Goal: Transaction & Acquisition: Purchase product/service

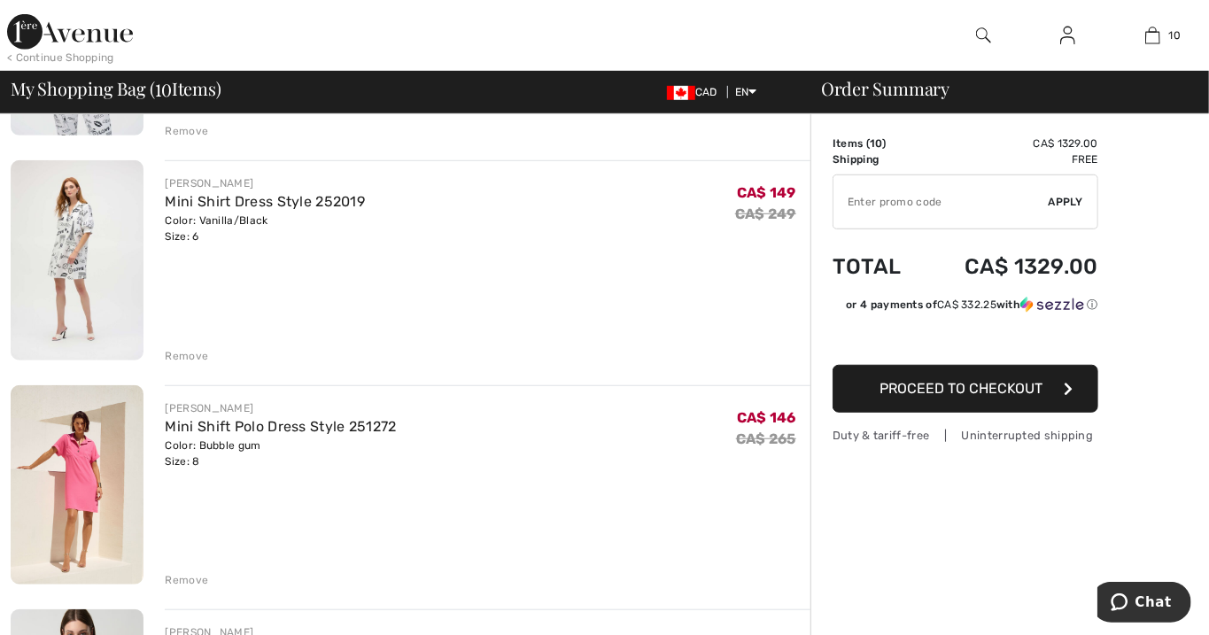
scroll to position [530, 0]
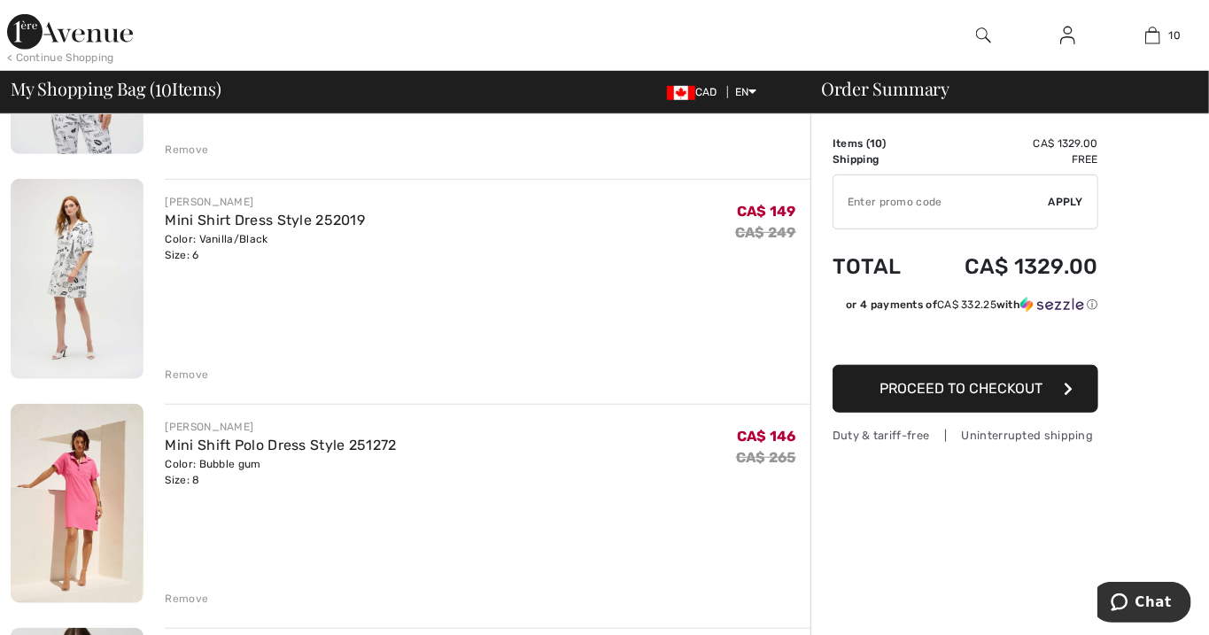
click at [185, 375] on div "Remove" at bounding box center [186, 375] width 43 height 16
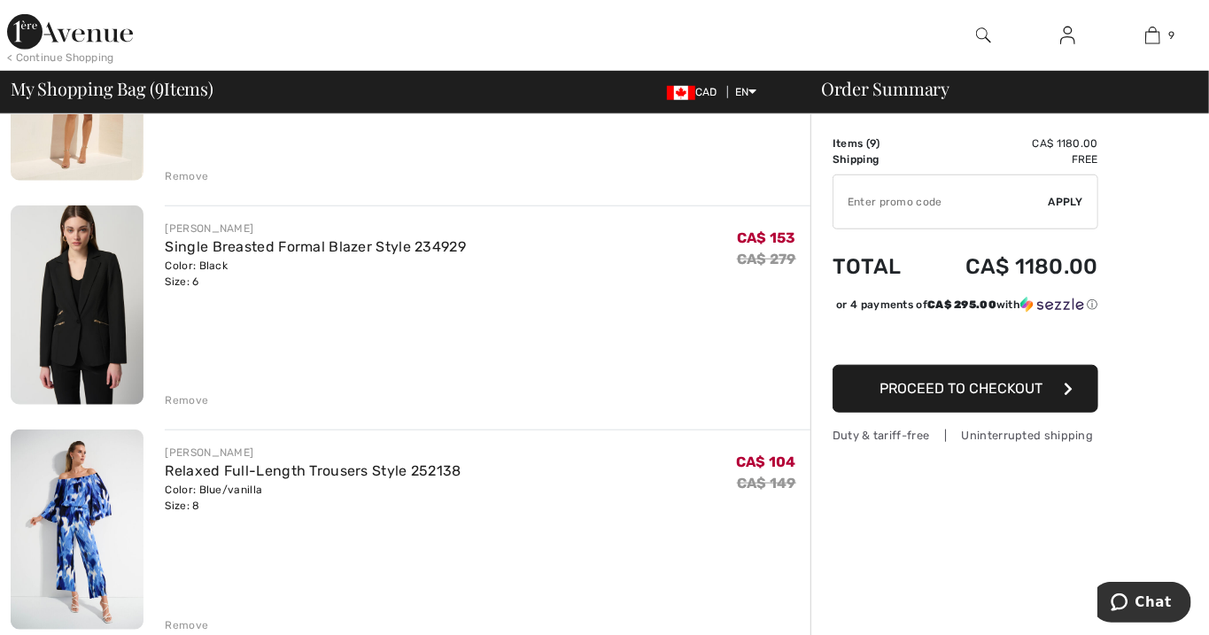
scroll to position [729, 0]
click at [180, 404] on div "Remove" at bounding box center [186, 399] width 43 height 16
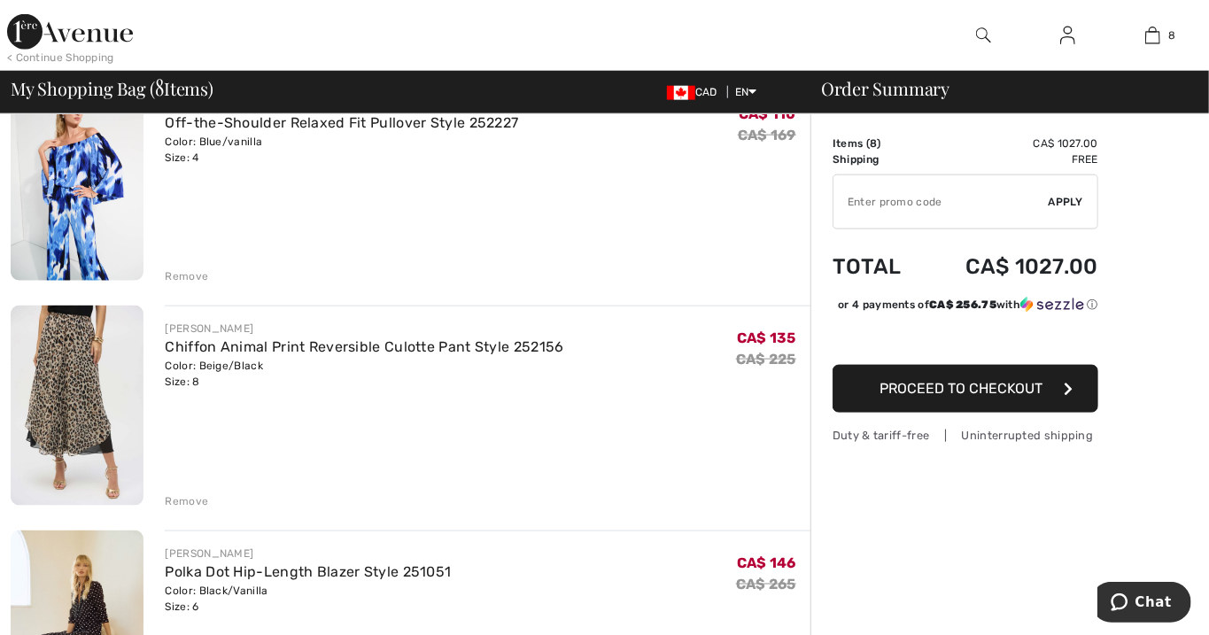
scroll to position [1078, 0]
click at [187, 497] on div "Remove" at bounding box center [186, 500] width 43 height 16
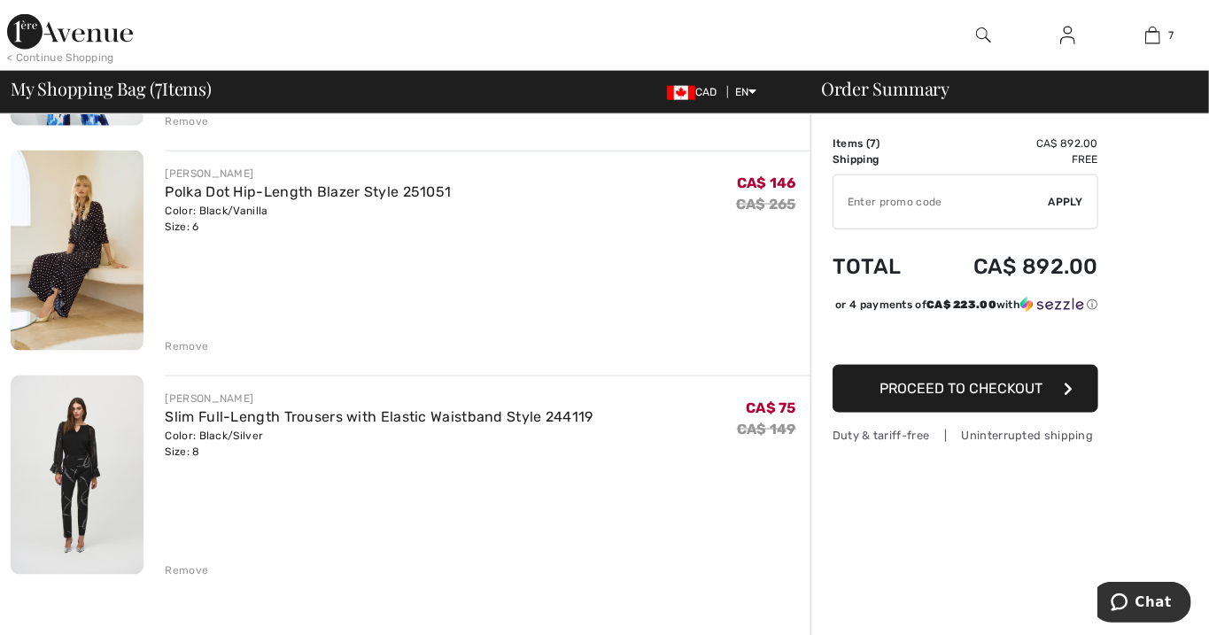
scroll to position [1234, 0]
click at [193, 575] on div "Remove" at bounding box center [186, 569] width 43 height 16
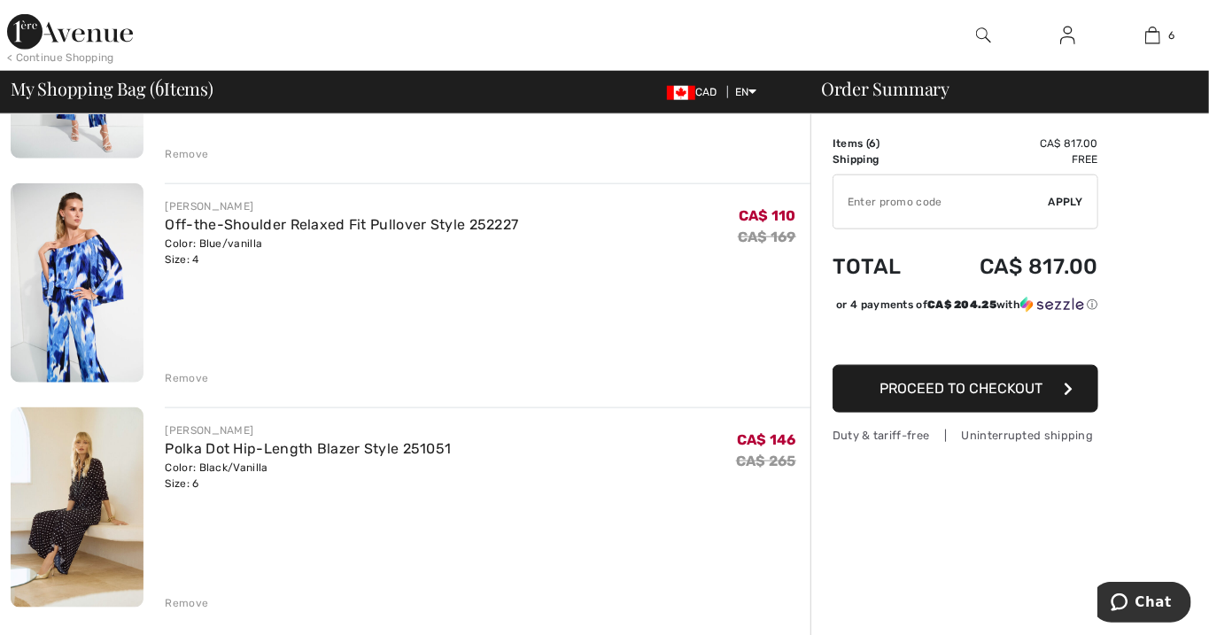
scroll to position [999, 0]
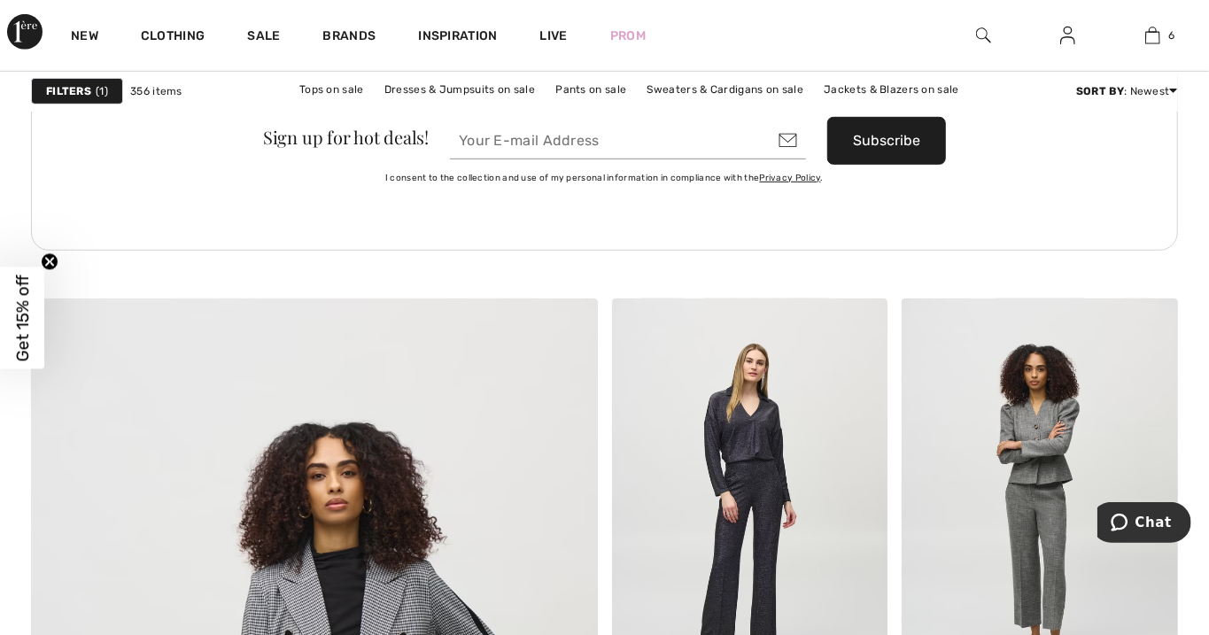
scroll to position [4064, 0]
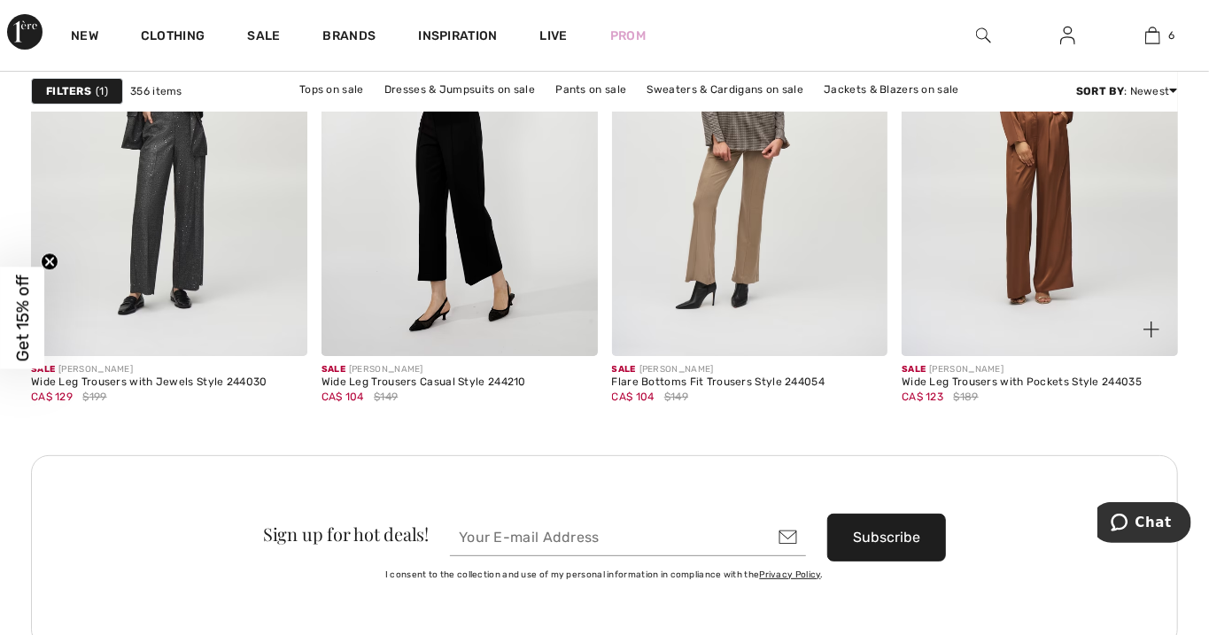
click at [1047, 414] on div "Sale JOSEPH RIBKOFF Wide Leg Trousers with Pockets Style 244035 CA$ 123 $189" at bounding box center [1022, 398] width 240 height 71
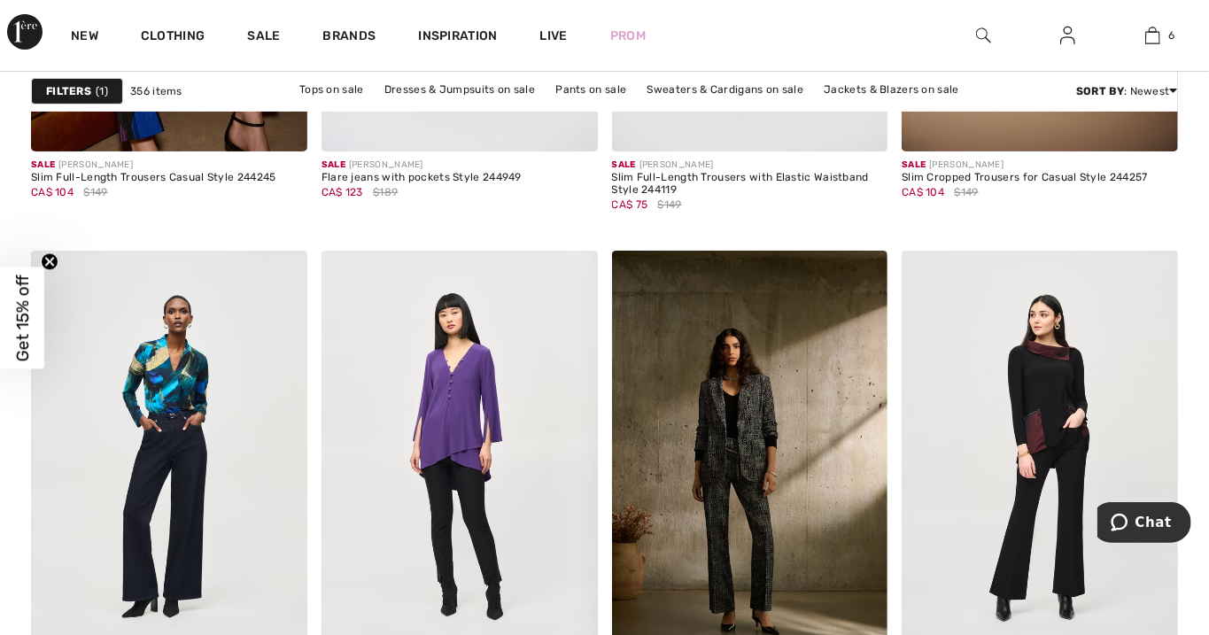
scroll to position [7383, 0]
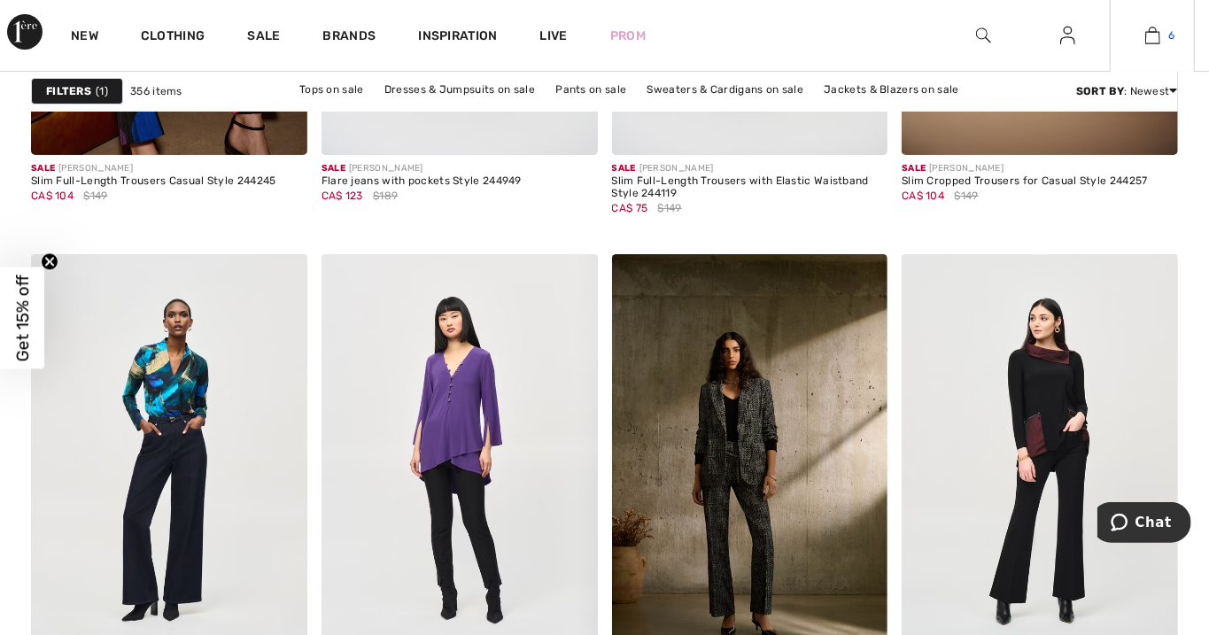
click at [1161, 28] on link "6" at bounding box center [1152, 35] width 83 height 21
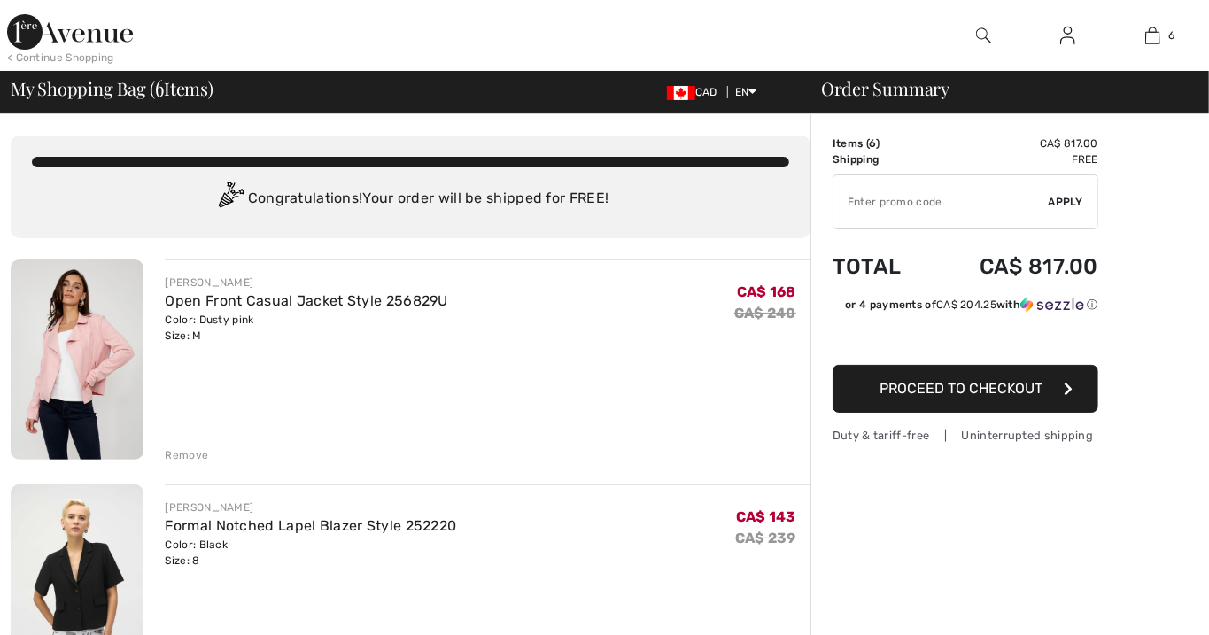
checkbox input "true"
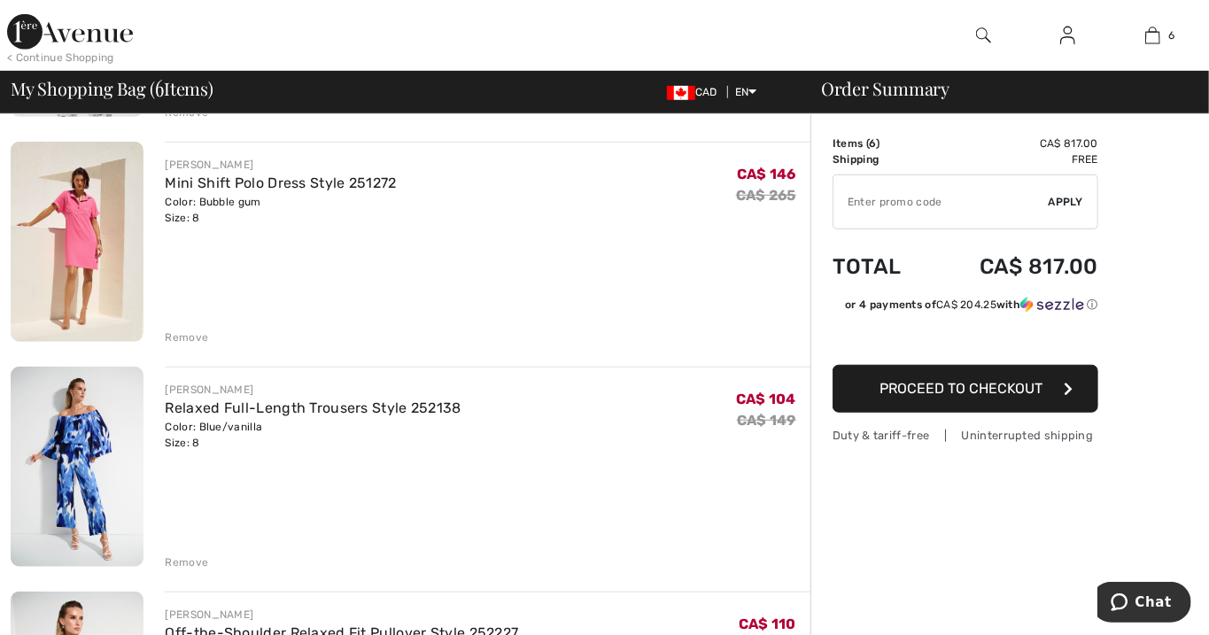
scroll to position [569, 0]
click at [191, 328] on div "Remove" at bounding box center [186, 336] width 43 height 16
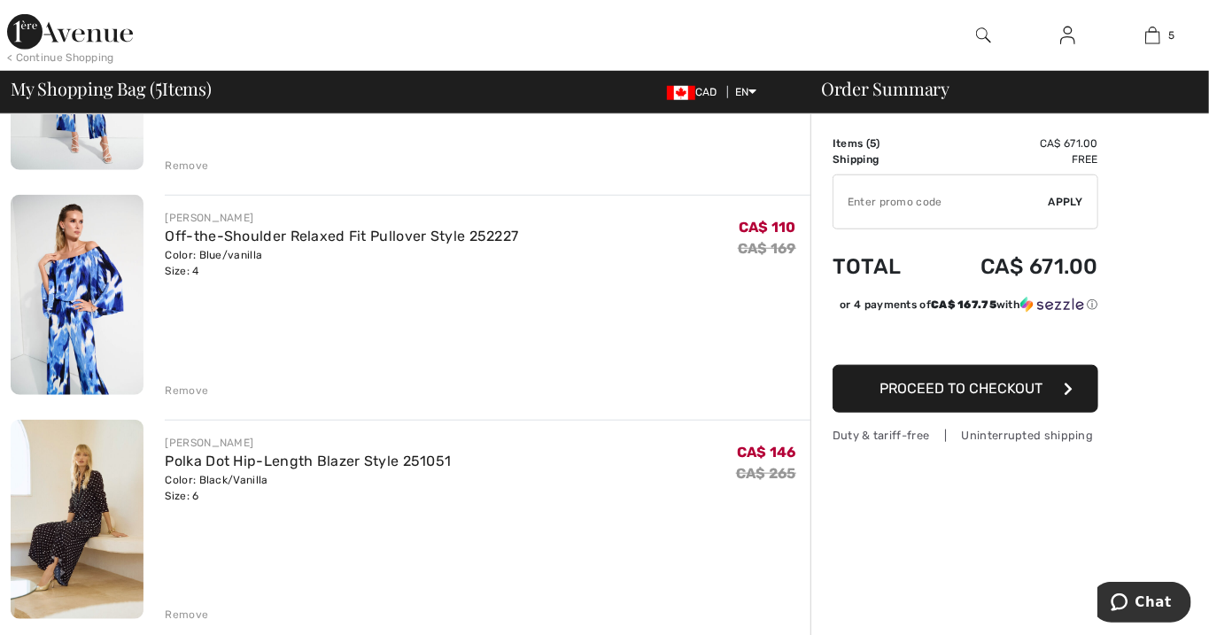
scroll to position [734, 0]
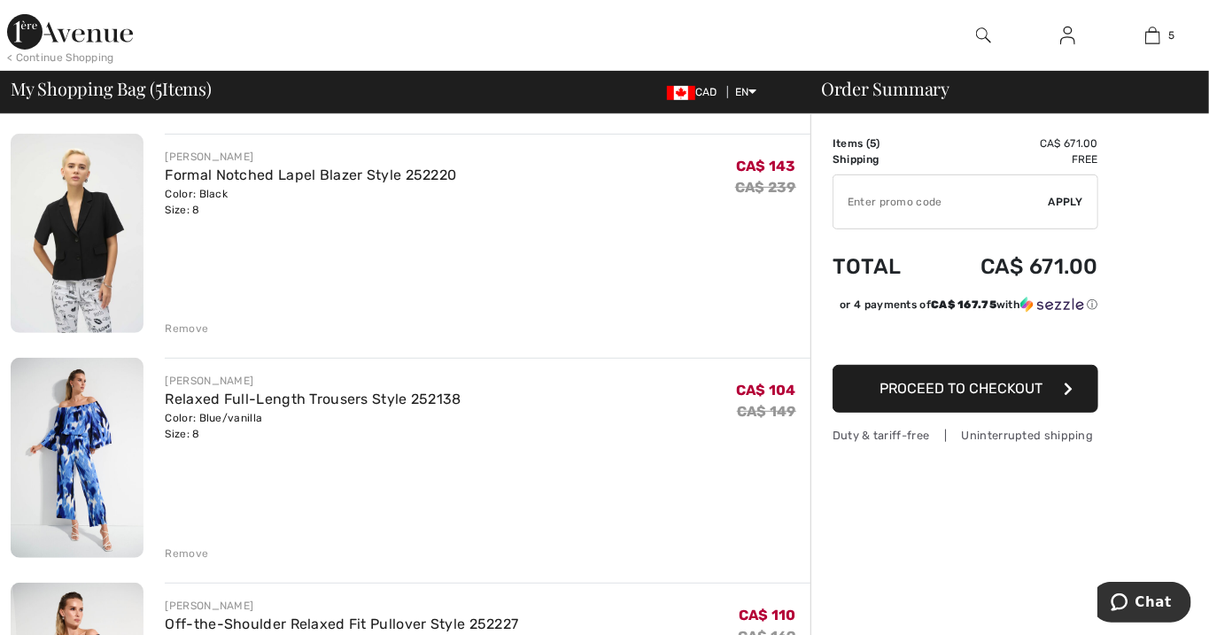
click at [667, 437] on div "JOSEPH RIBKOFF Relaxed Full-Length Trousers Style 252138 Color: Blue/vanilla Si…" at bounding box center [488, 407] width 646 height 69
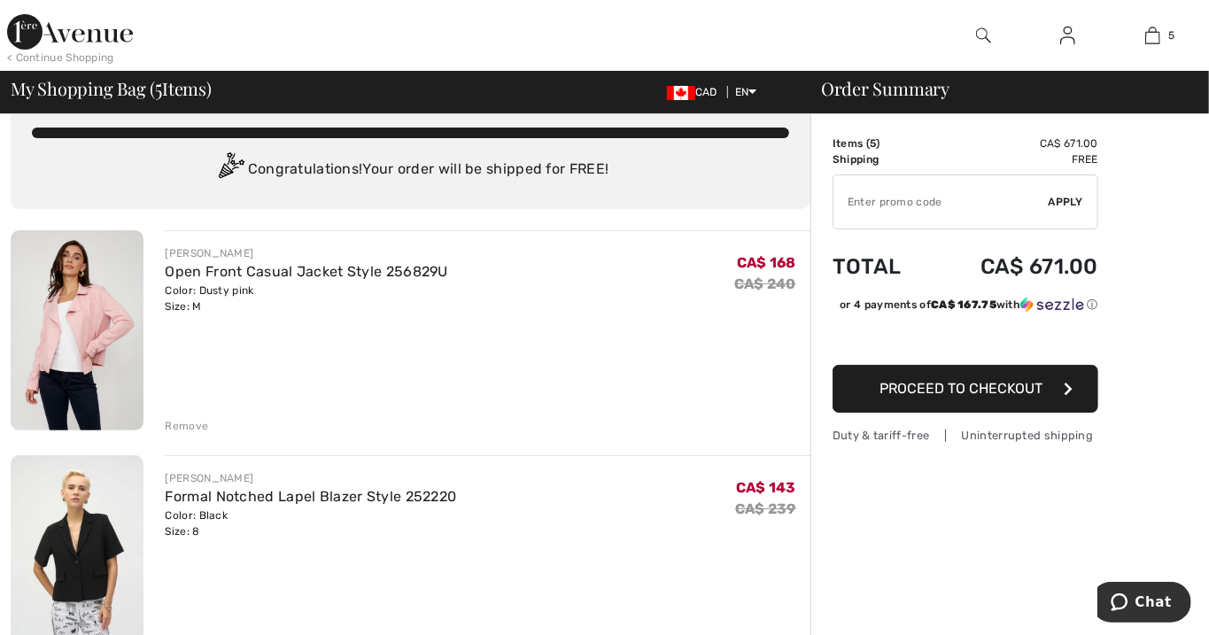
scroll to position [24, 0]
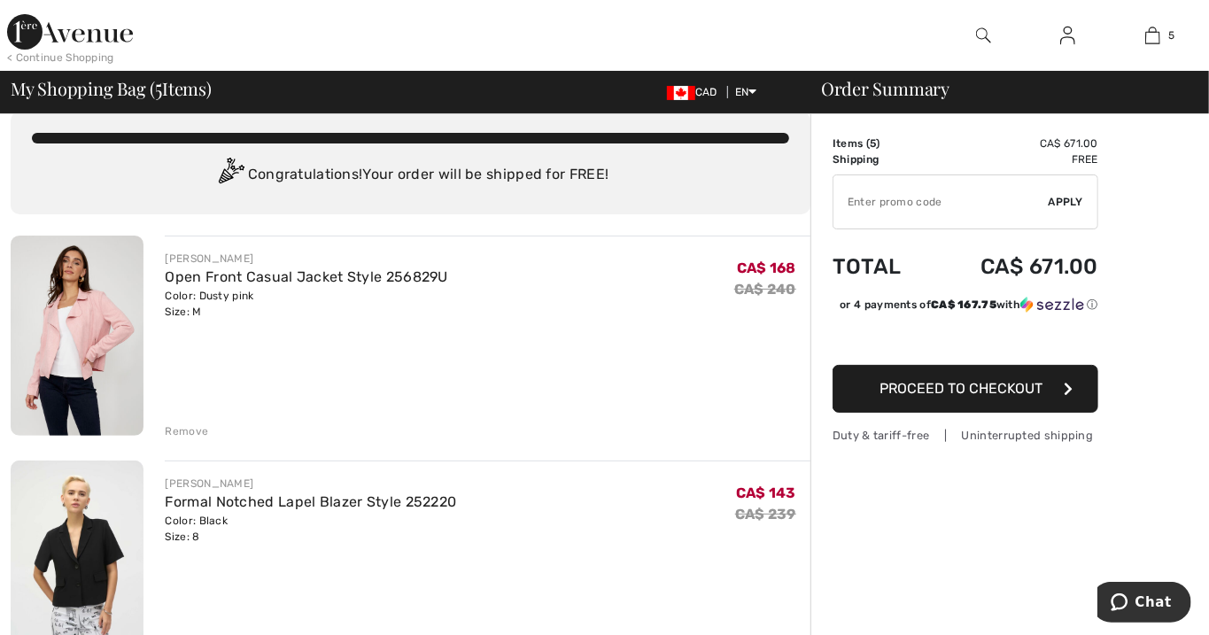
click at [585, 340] on div "FRANK LYMAN Open Front Casual Jacket Style 256829U Color: Dusty pink Size: M Fi…" at bounding box center [488, 338] width 646 height 204
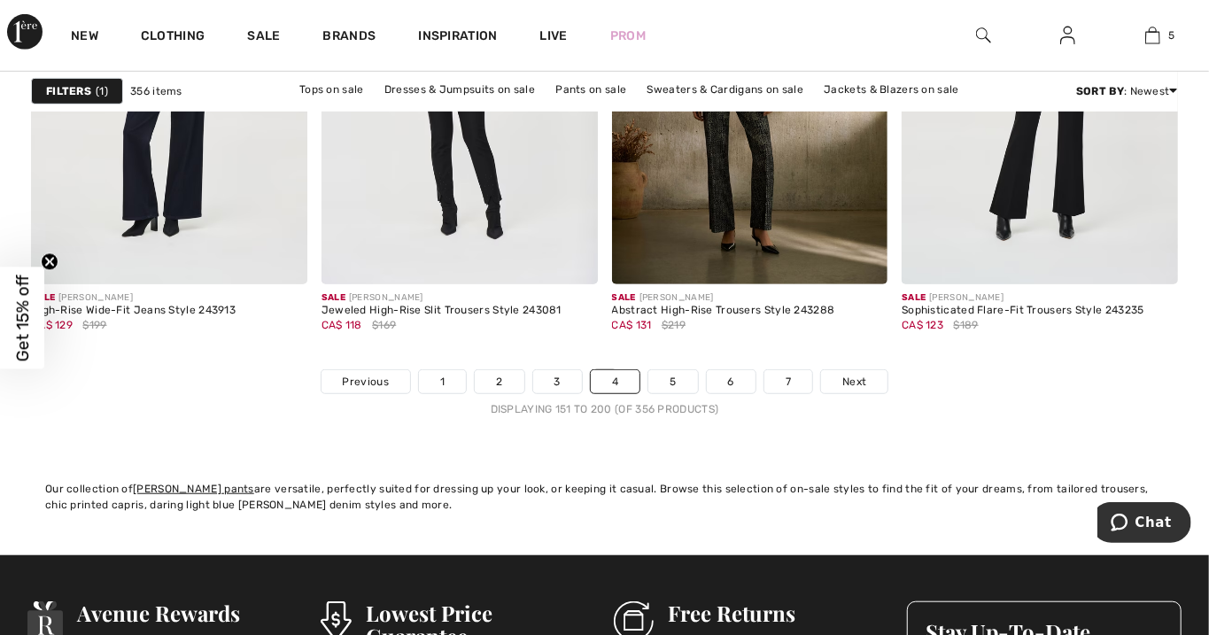
scroll to position [7764, 0]
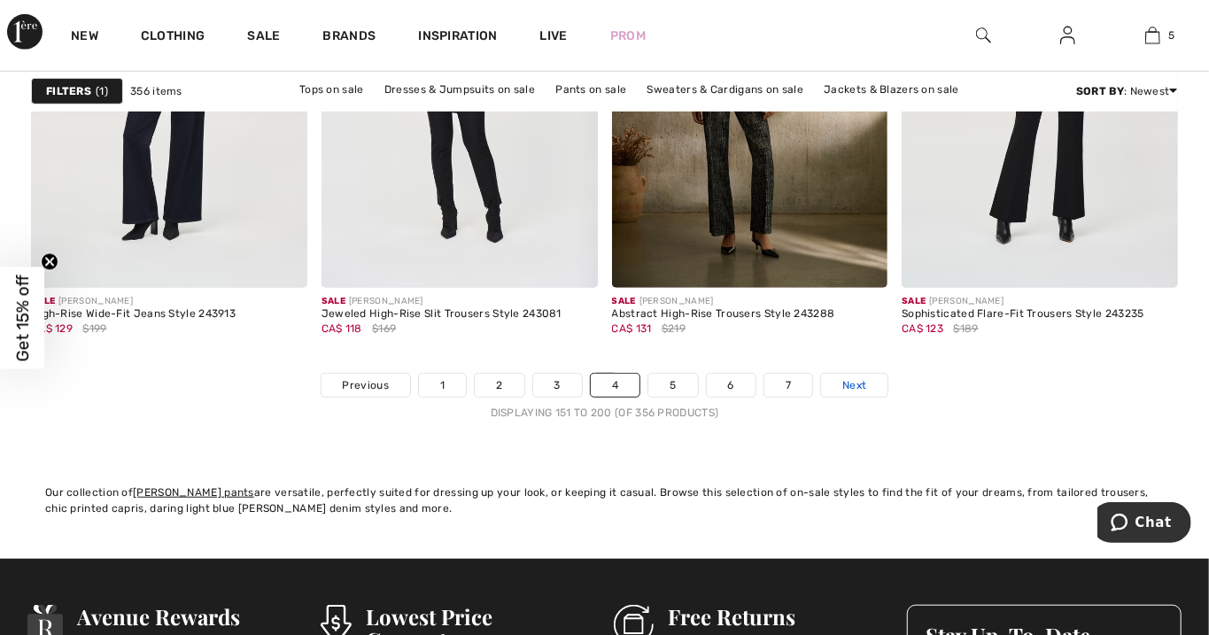
click at [842, 383] on span "Next" at bounding box center [854, 385] width 24 height 16
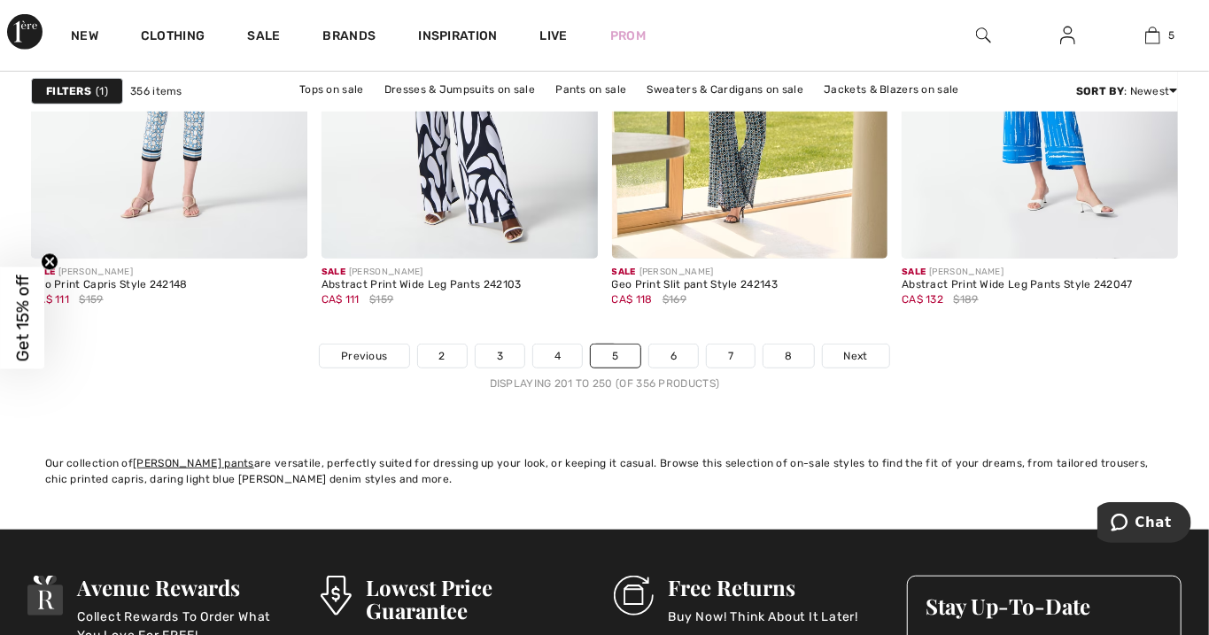
scroll to position [7792, 0]
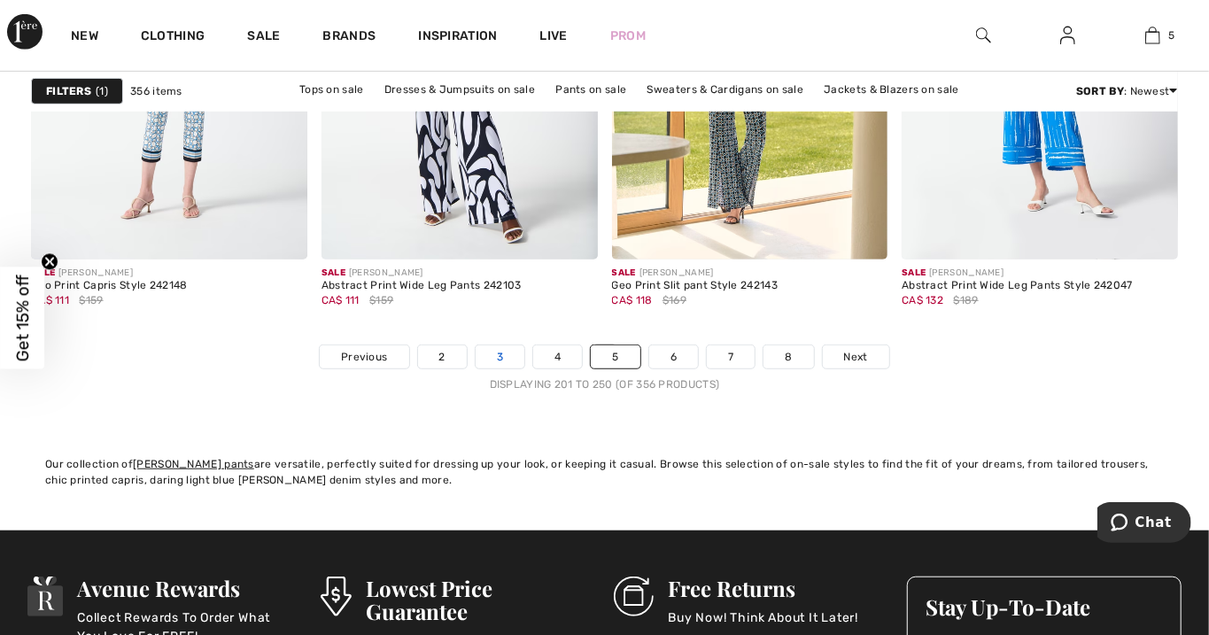
click at [503, 357] on link "3" at bounding box center [500, 356] width 49 height 23
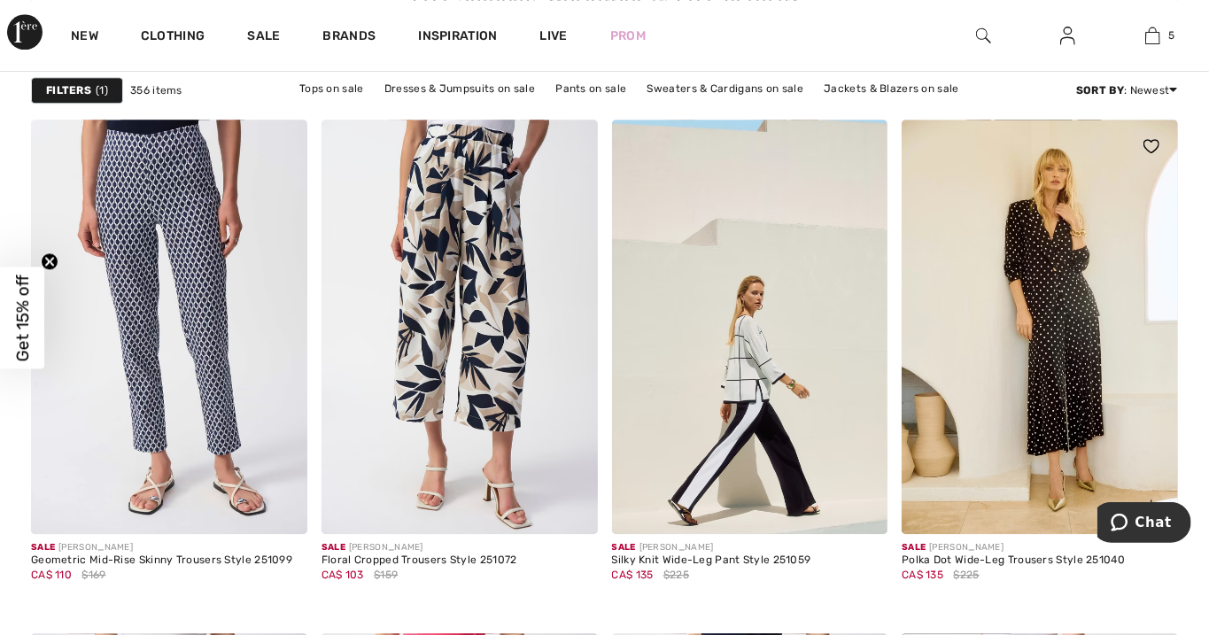
click at [1060, 376] on img at bounding box center [1040, 327] width 276 height 414
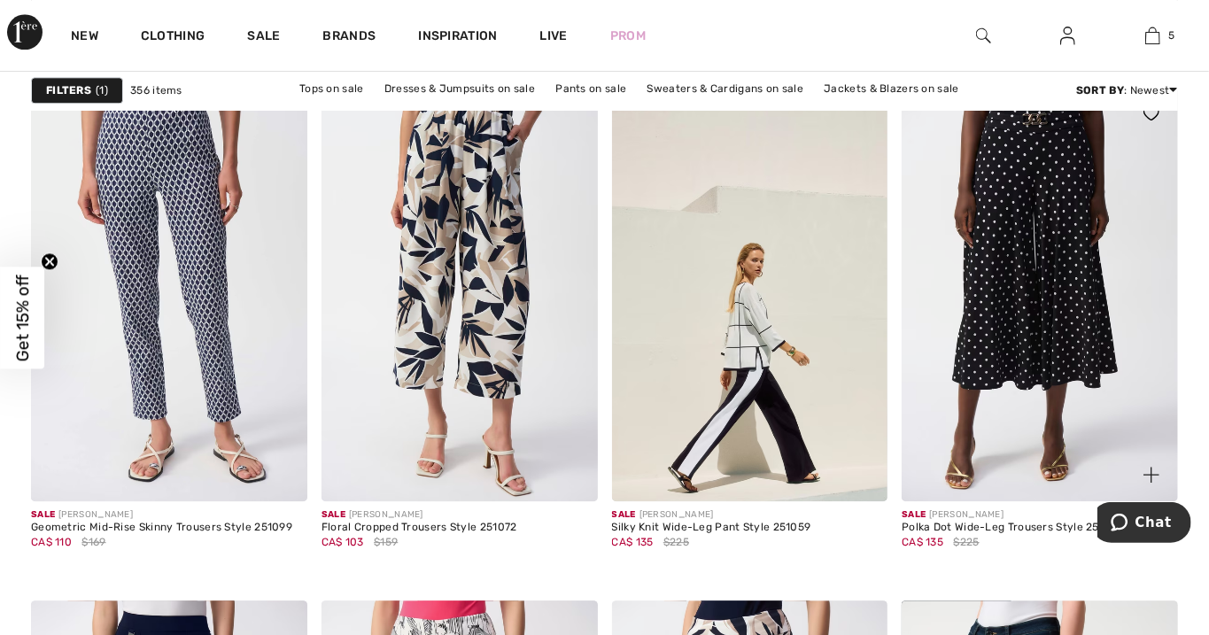
scroll to position [2521, 0]
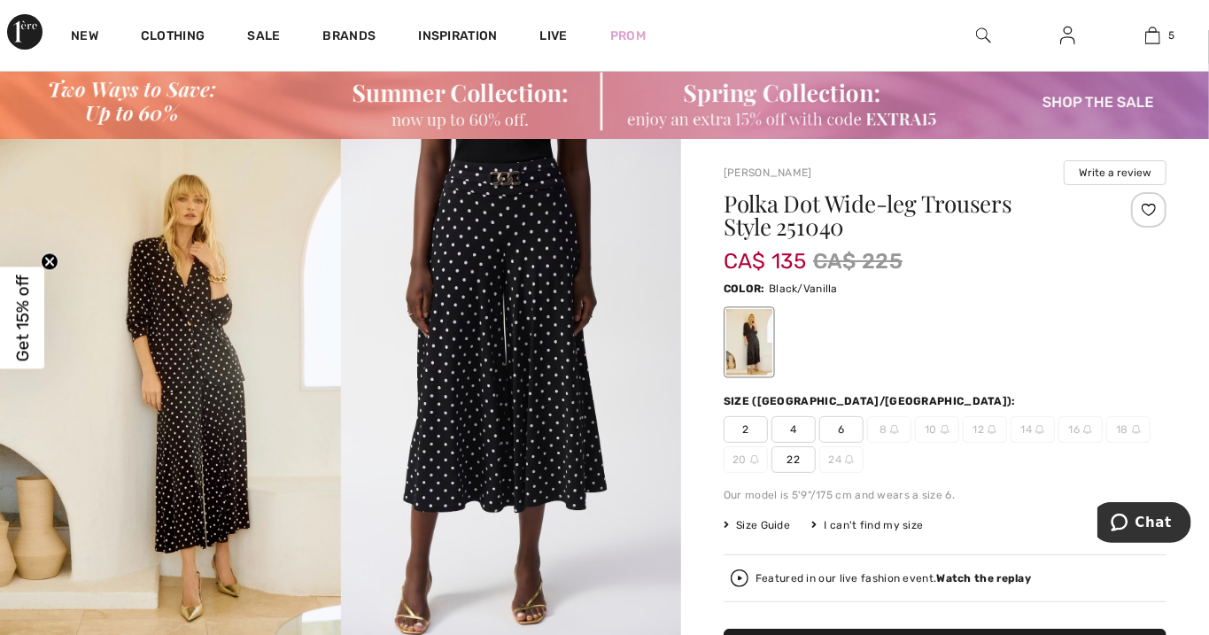
scroll to position [75, 0]
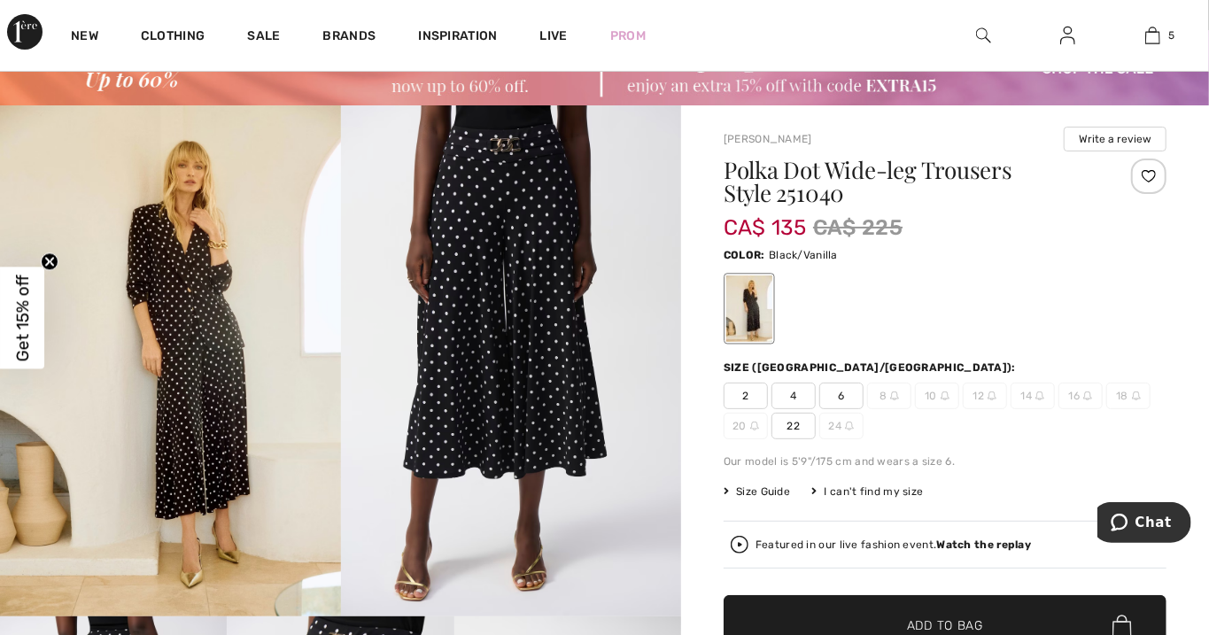
click at [840, 394] on span "6" at bounding box center [841, 396] width 44 height 27
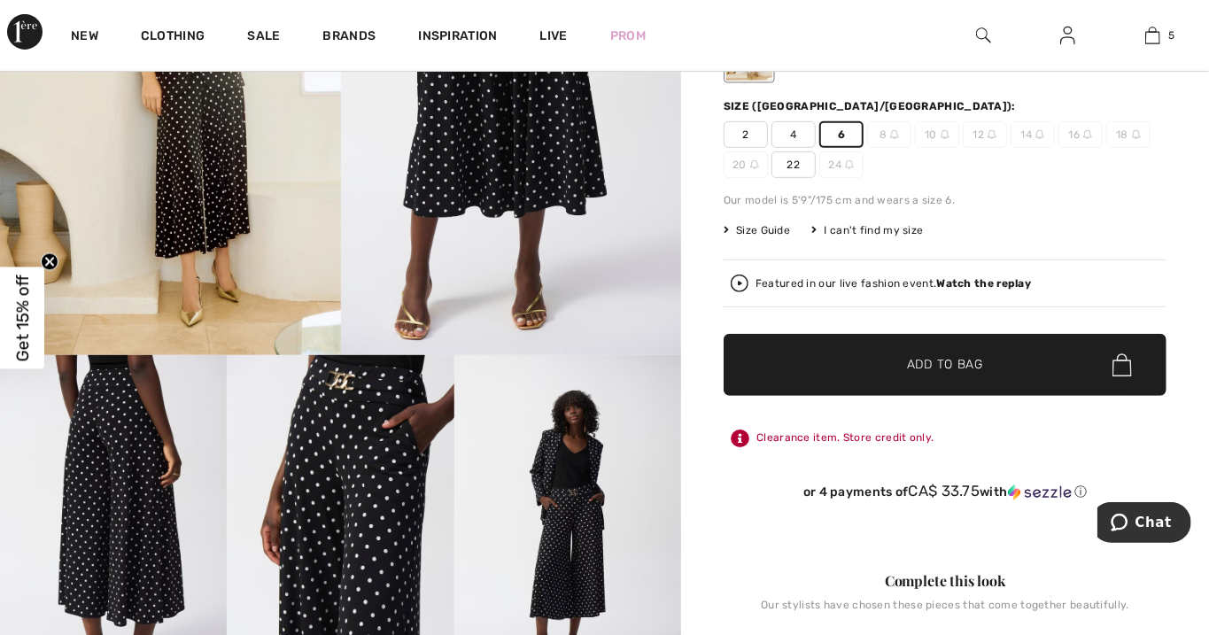
scroll to position [343, 0]
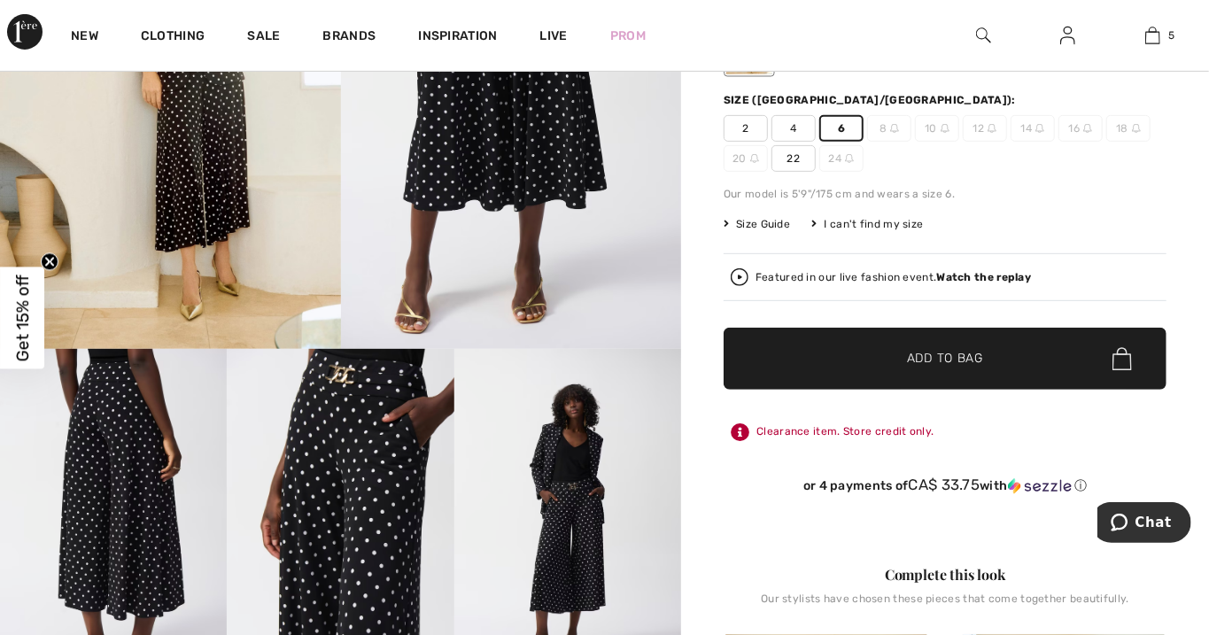
click at [952, 354] on span "Add to Bag" at bounding box center [945, 359] width 76 height 19
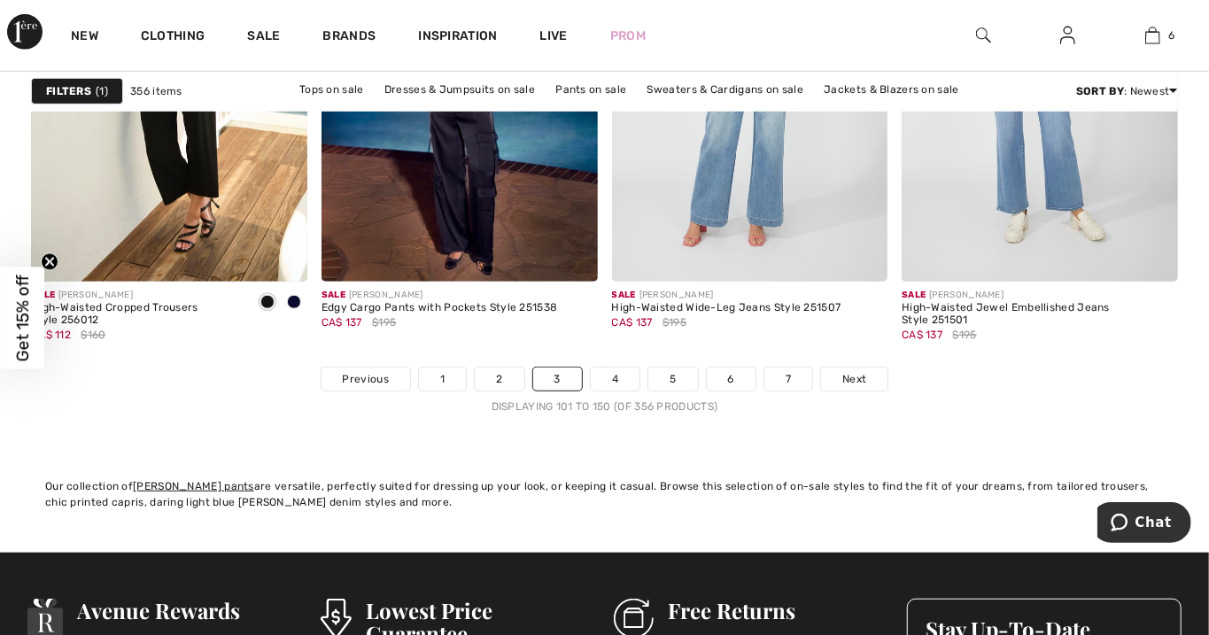
scroll to position [7764, 0]
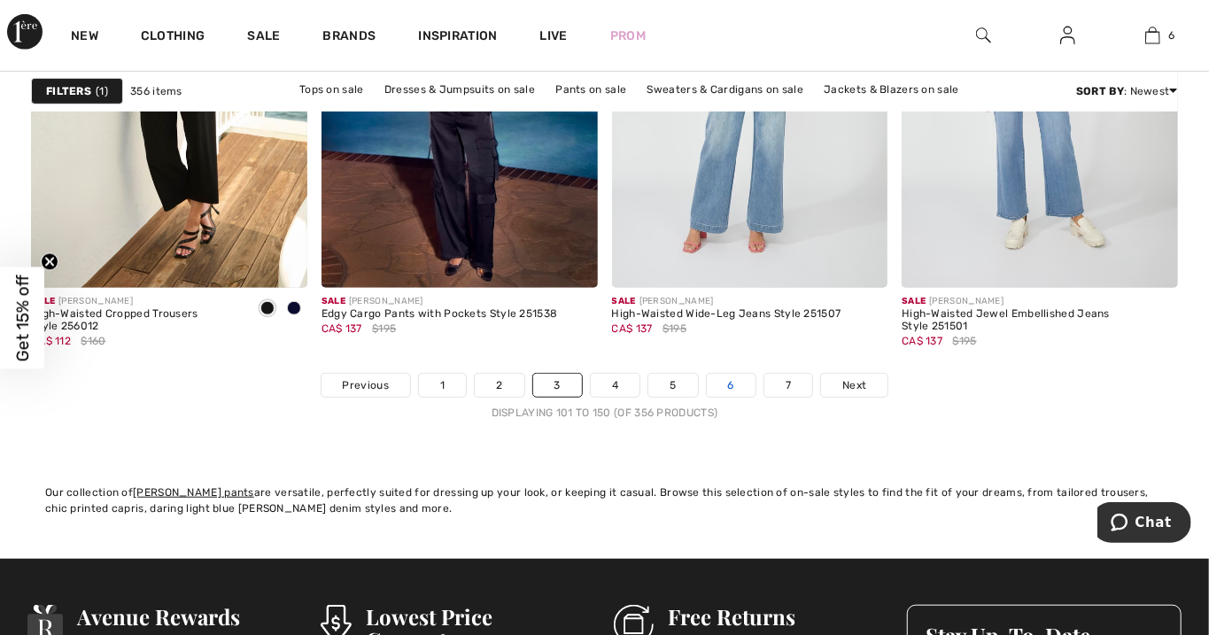
click at [726, 383] on link "6" at bounding box center [731, 385] width 49 height 23
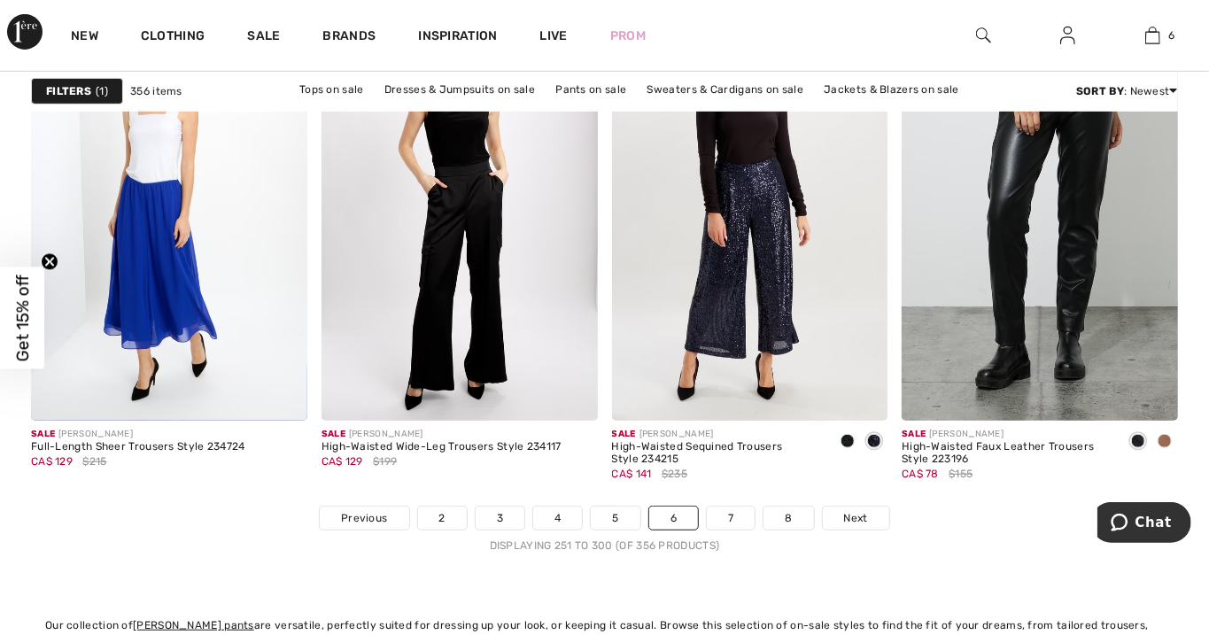
scroll to position [7634, 0]
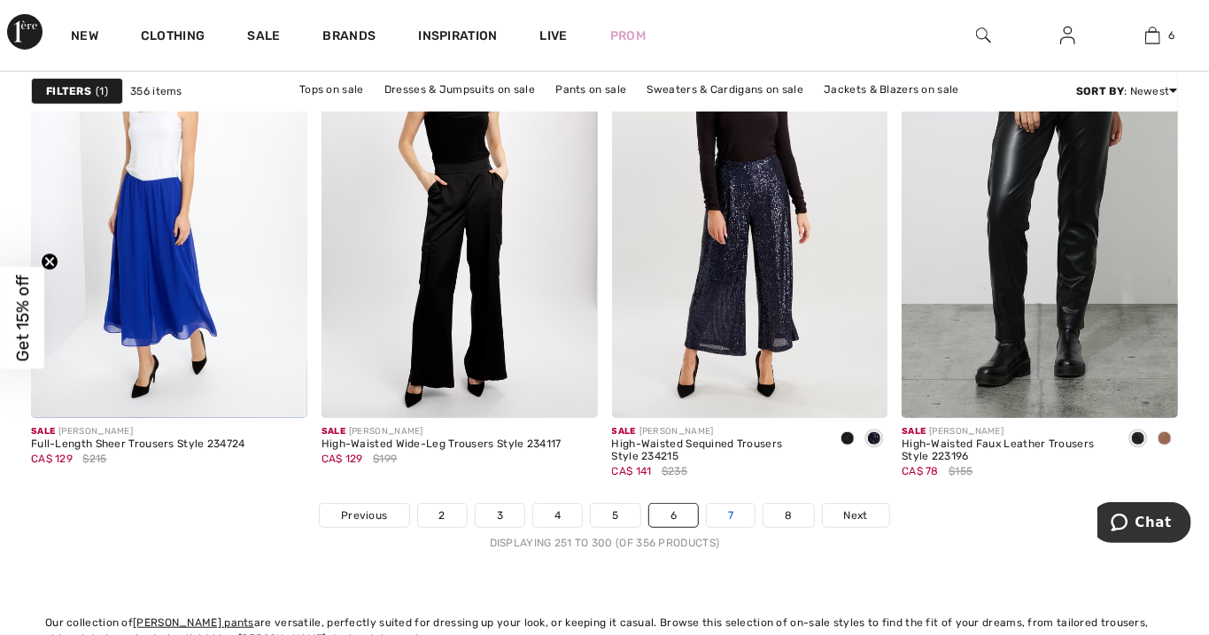
click at [742, 514] on link "7" at bounding box center [731, 515] width 48 height 23
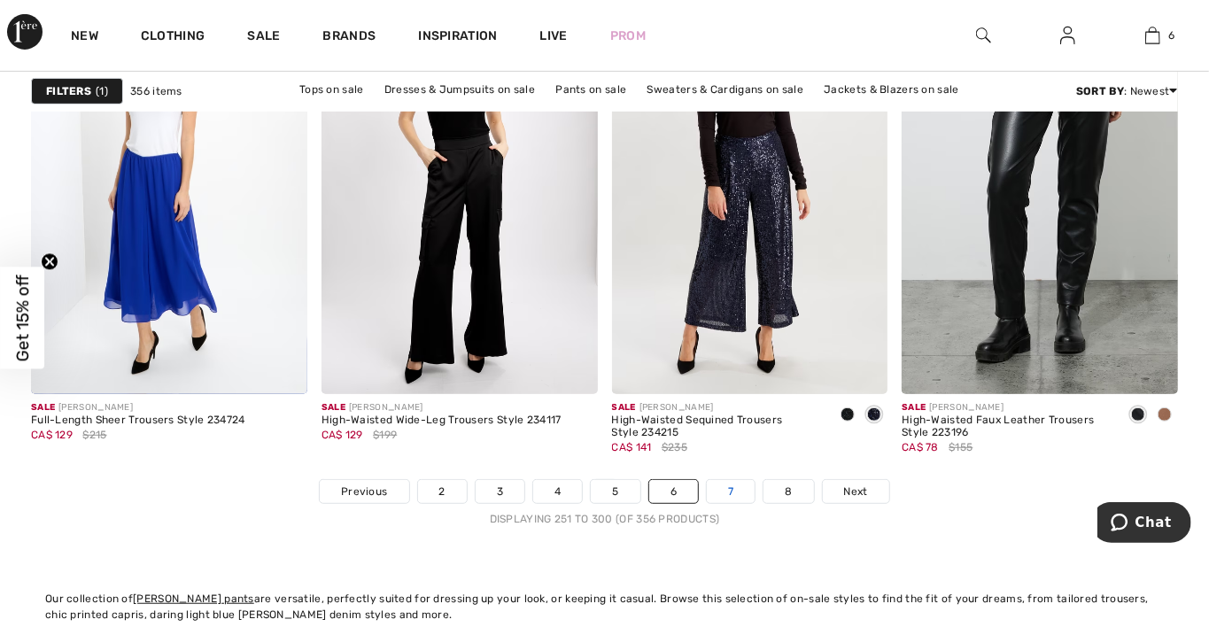
scroll to position [7690, 0]
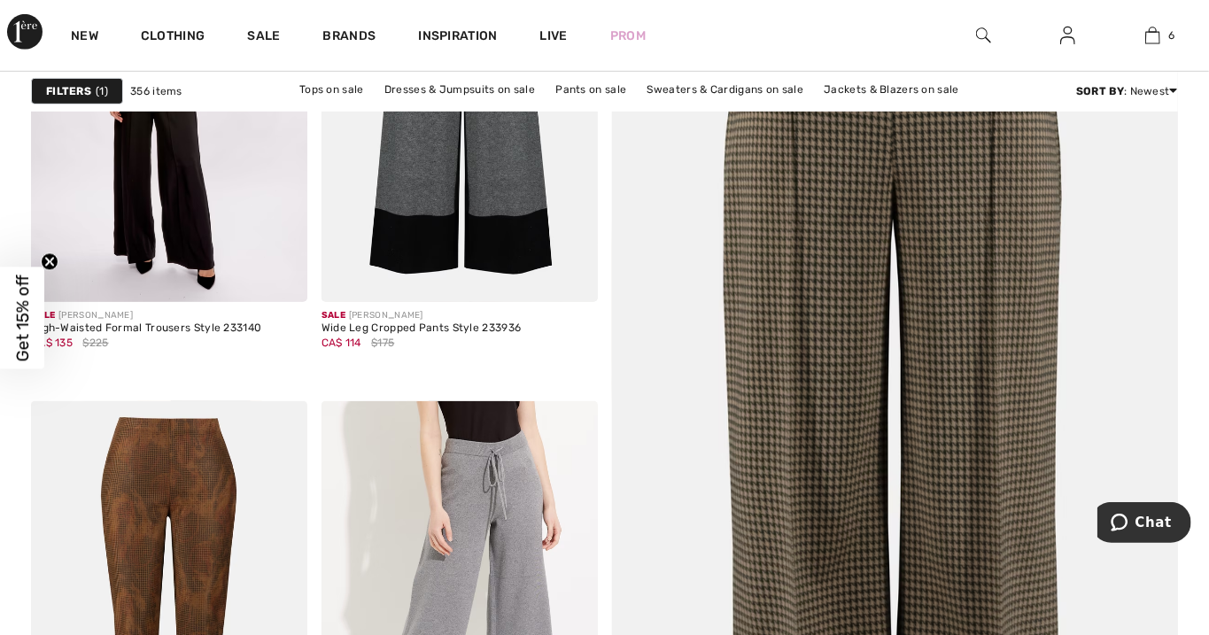
scroll to position [453, 0]
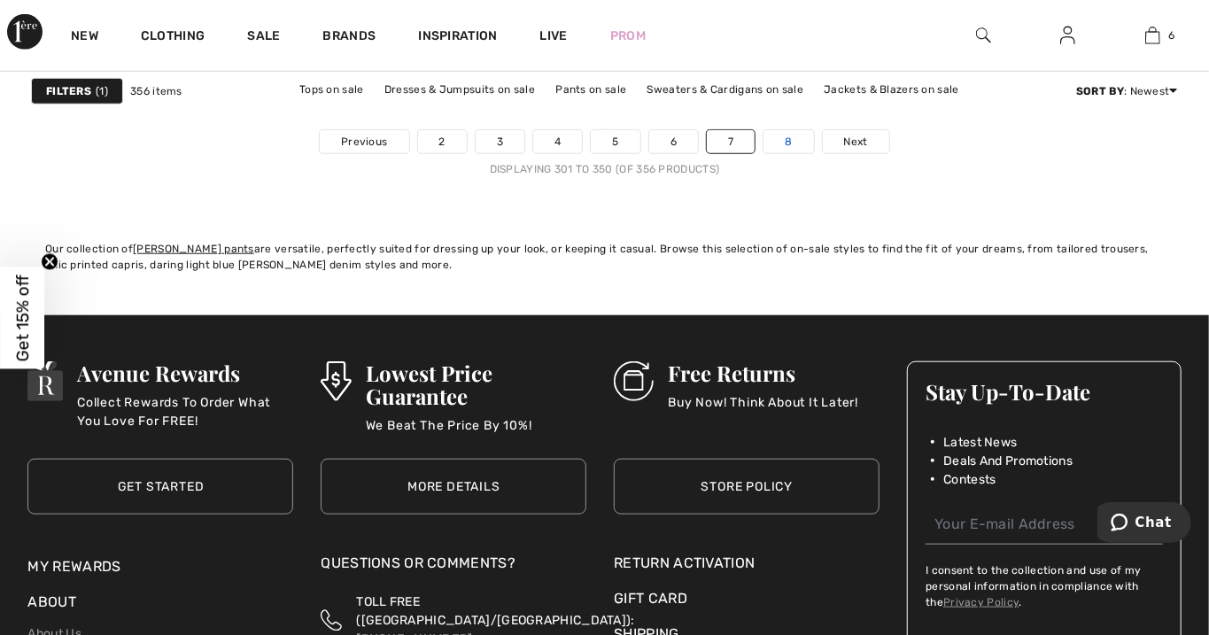
click at [790, 143] on link "8" at bounding box center [788, 141] width 50 height 23
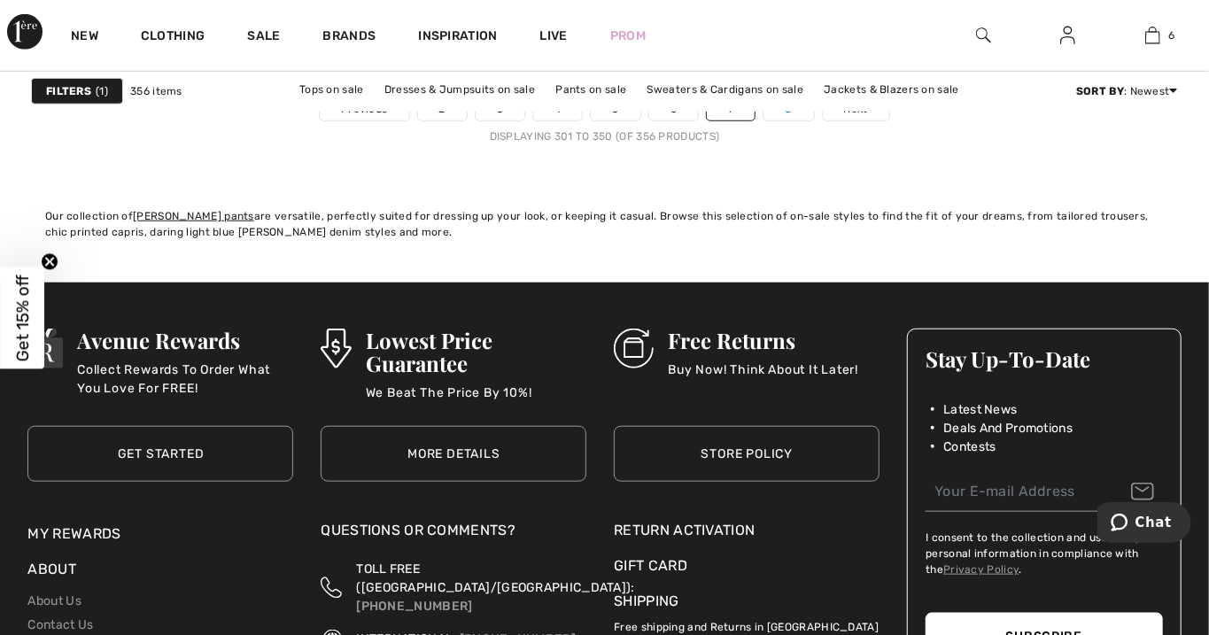
scroll to position [8064, 0]
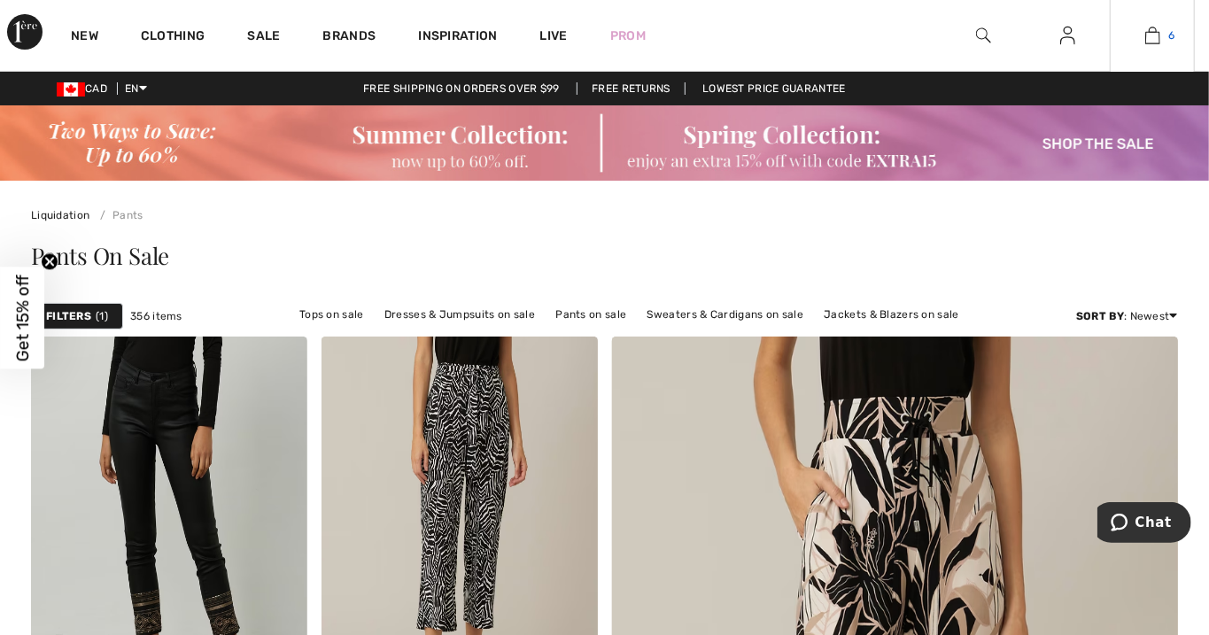
click at [1156, 35] on img at bounding box center [1152, 35] width 15 height 21
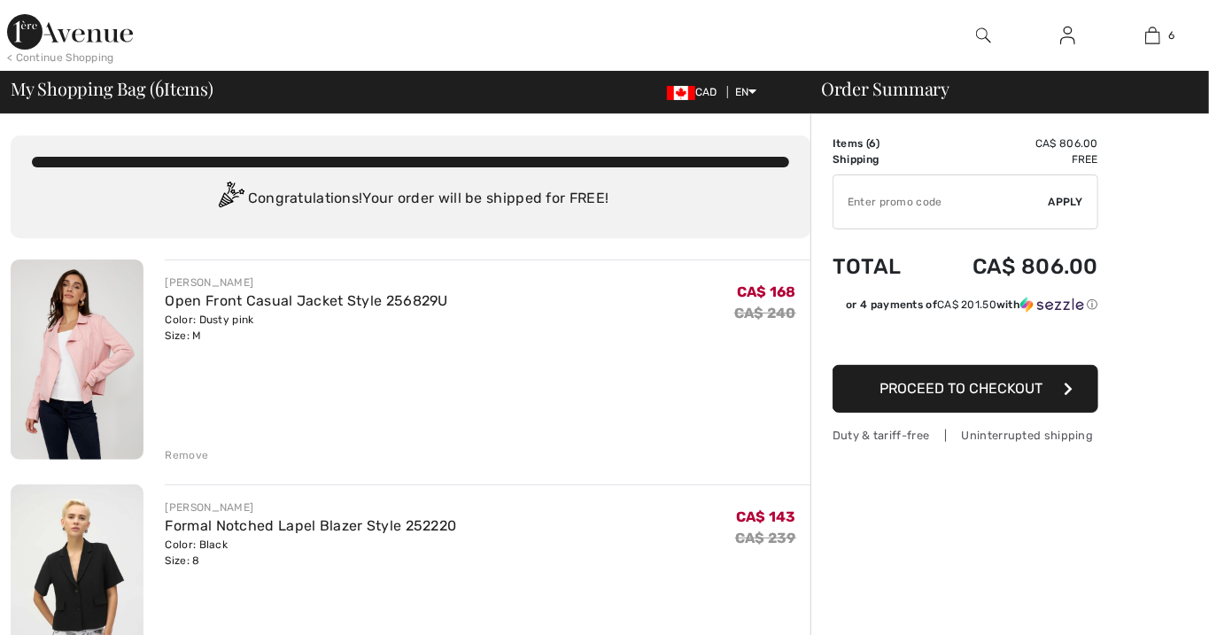
checkbox input "true"
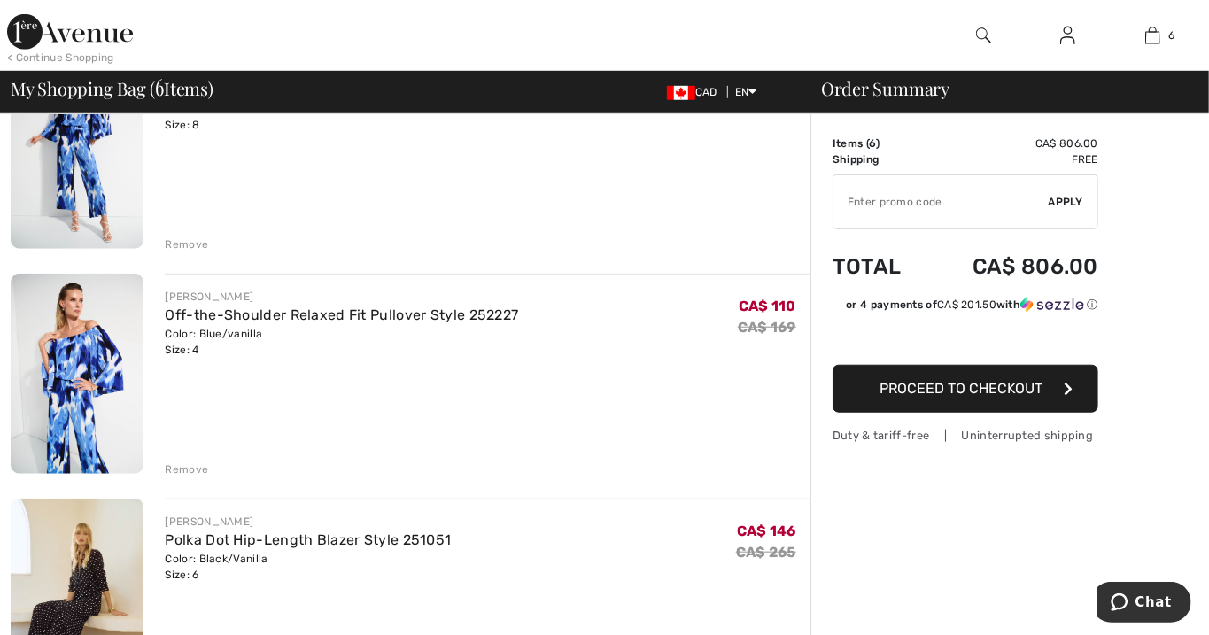
scroll to position [661, 0]
click at [89, 576] on img at bounding box center [77, 598] width 133 height 200
click at [99, 562] on img at bounding box center [77, 598] width 133 height 200
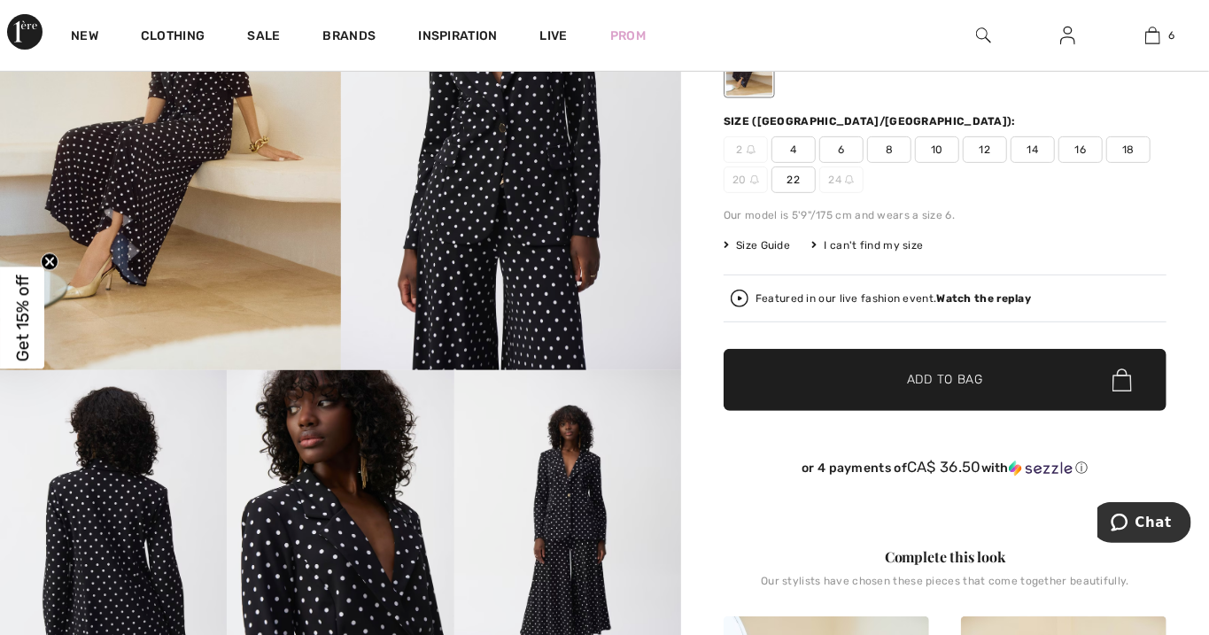
scroll to position [317, 0]
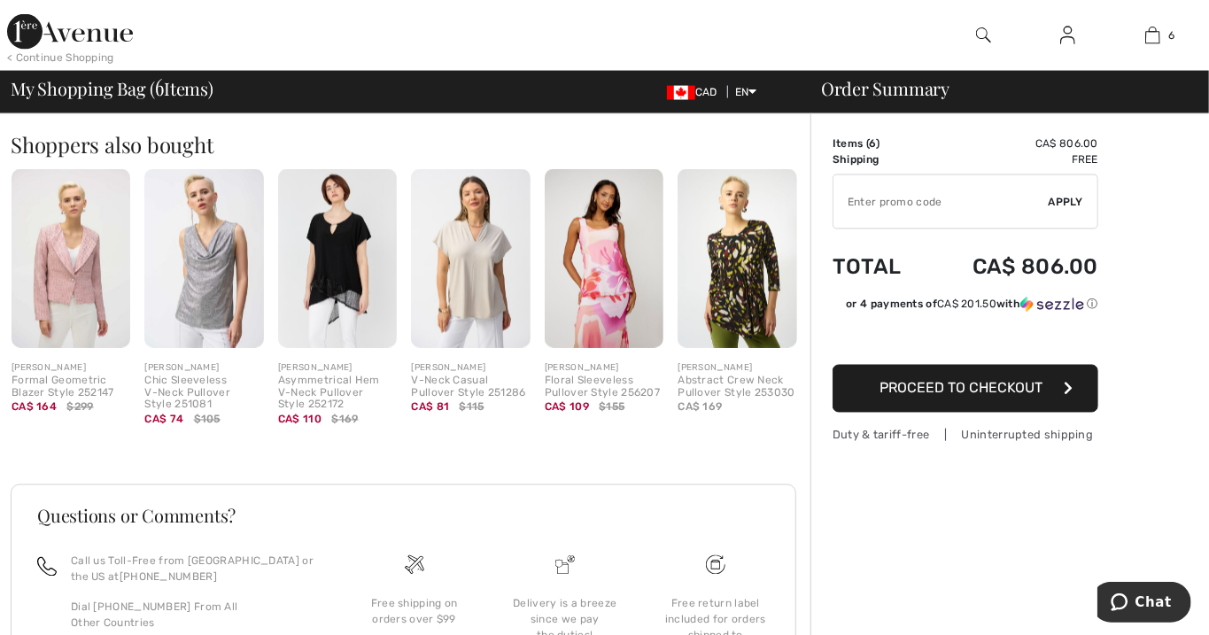
scroll to position [1545, 0]
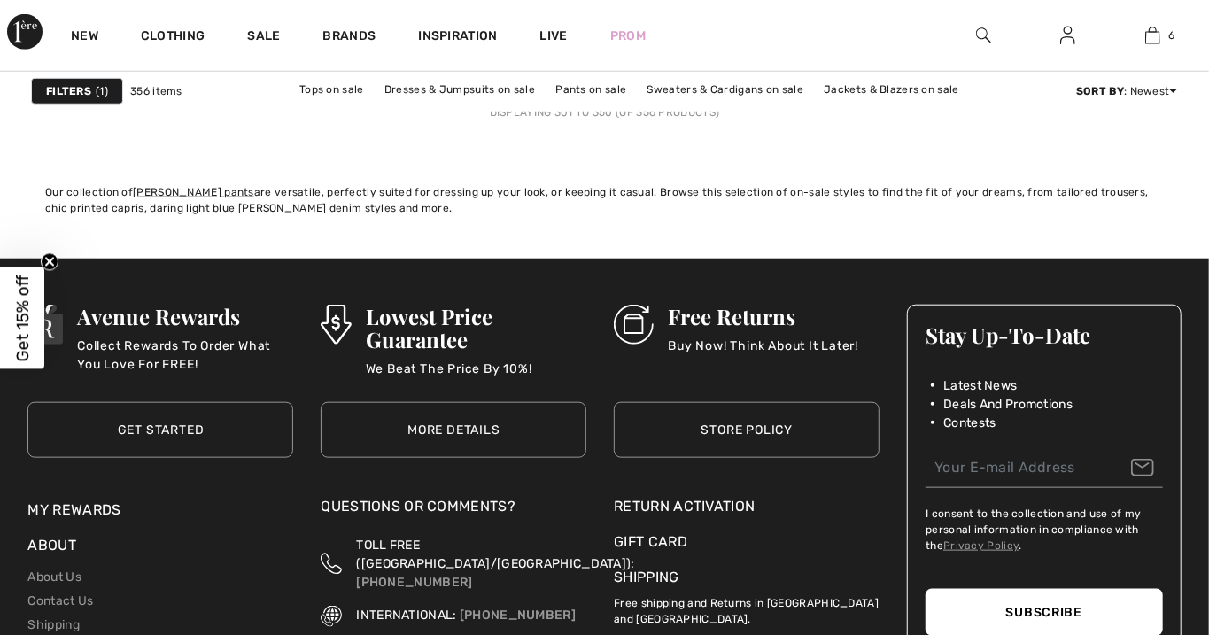
scroll to position [8064, 0]
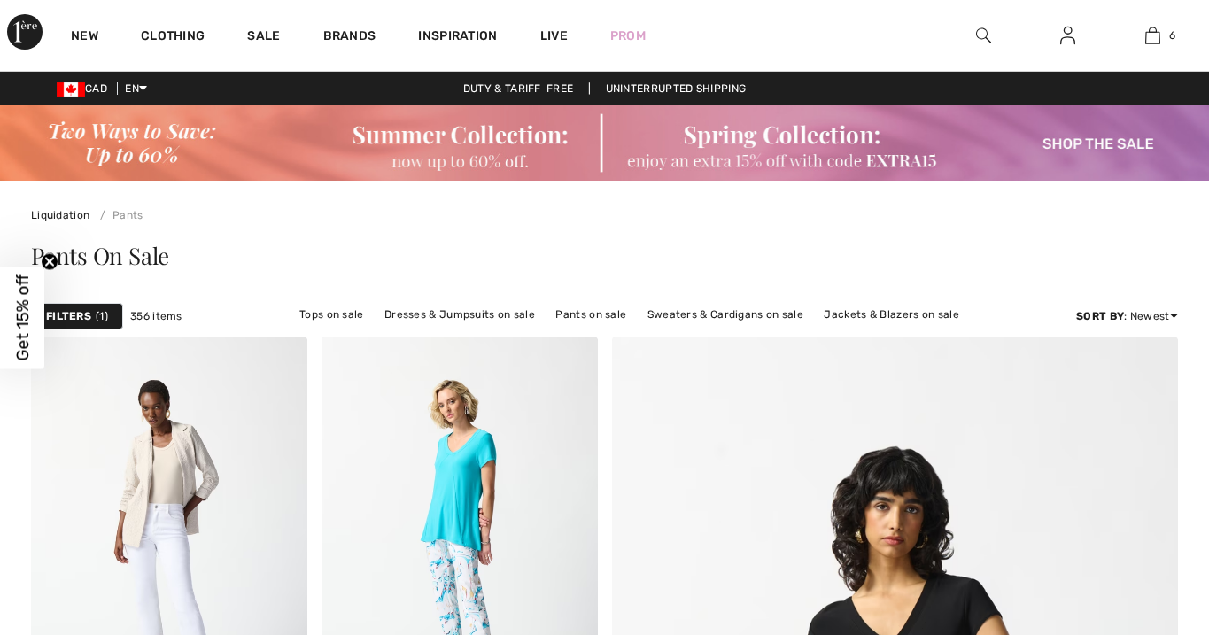
scroll to position [7690, 0]
